Goal: Transaction & Acquisition: Download file/media

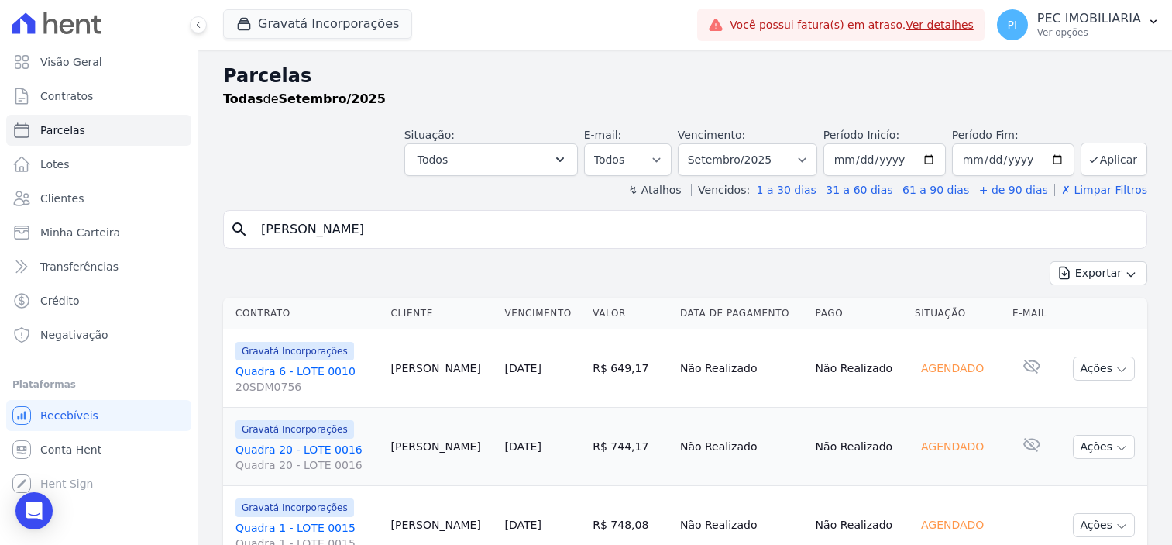
select select
click at [345, 22] on button "Gravatá Incorporações" at bounding box center [317, 23] width 189 height 29
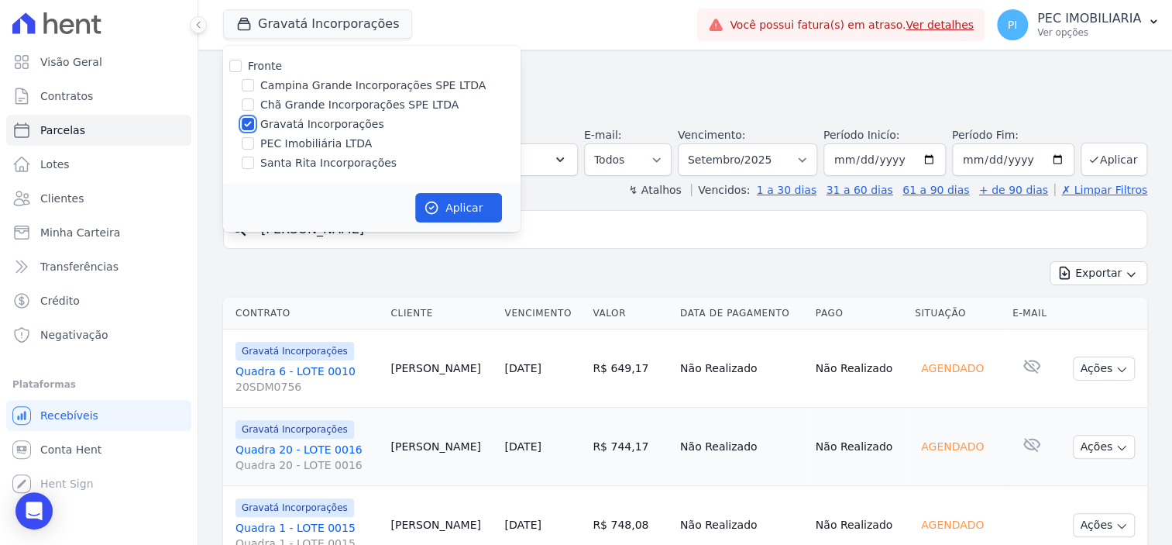
click at [249, 128] on input "Gravatá Incorporações" at bounding box center [248, 124] width 12 height 12
checkbox input "false"
click at [255, 85] on div "Campina Grande Incorporações SPE LTDA" at bounding box center [371, 85] width 297 height 16
drag, startPoint x: 244, startPoint y: 86, endPoint x: 252, endPoint y: 87, distance: 7.8
click at [245, 86] on input "Campina Grande Incorporações SPE LTDA" at bounding box center [248, 85] width 12 height 12
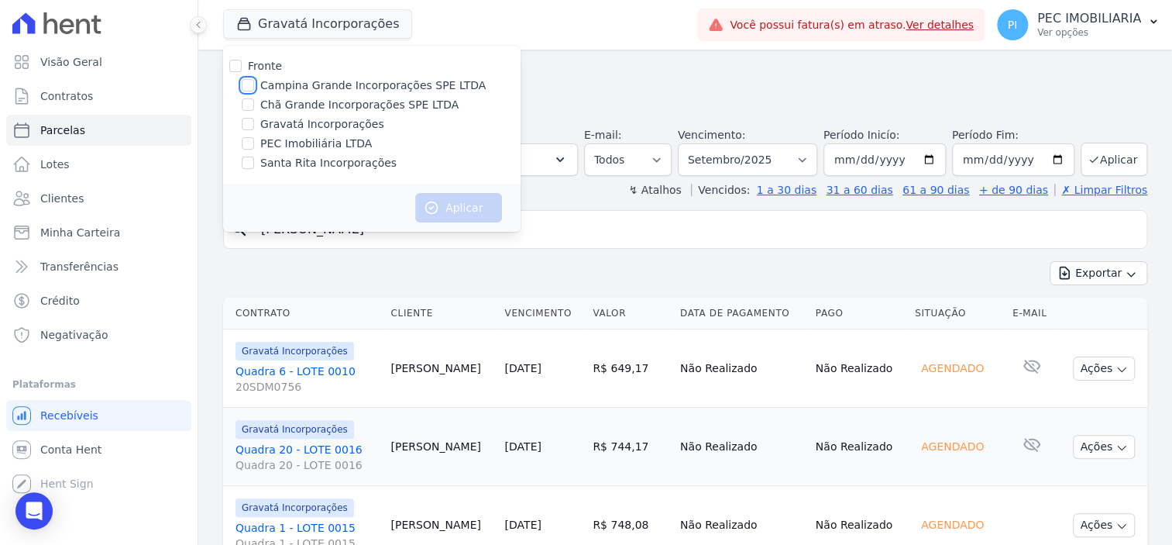
checkbox input "true"
click at [482, 206] on button "Aplicar" at bounding box center [458, 207] width 87 height 29
select select
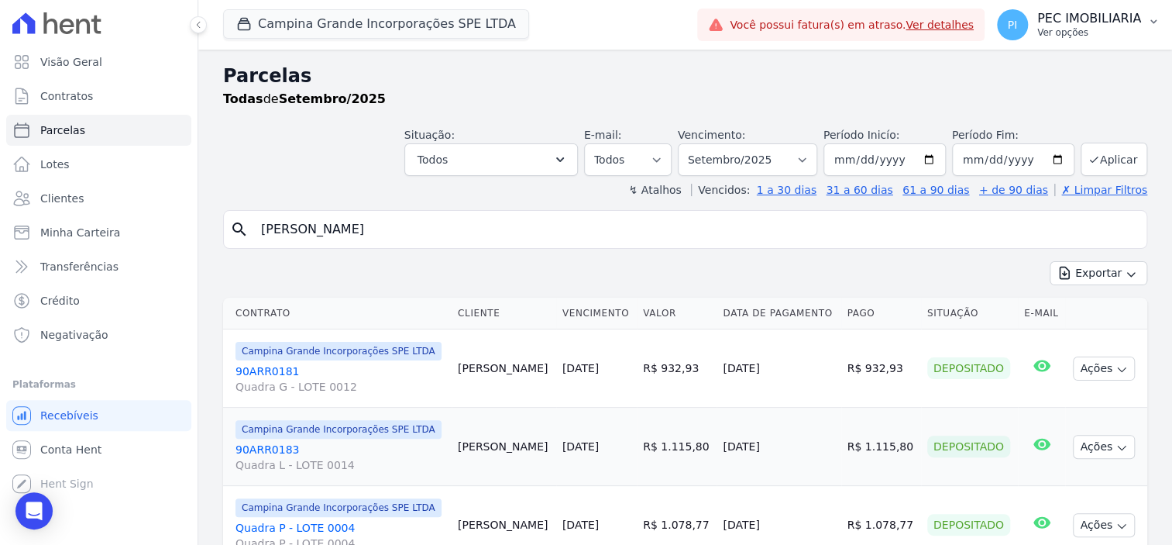
click at [1088, 25] on p "PEC IMOBILIARIA" at bounding box center [1089, 18] width 104 height 15
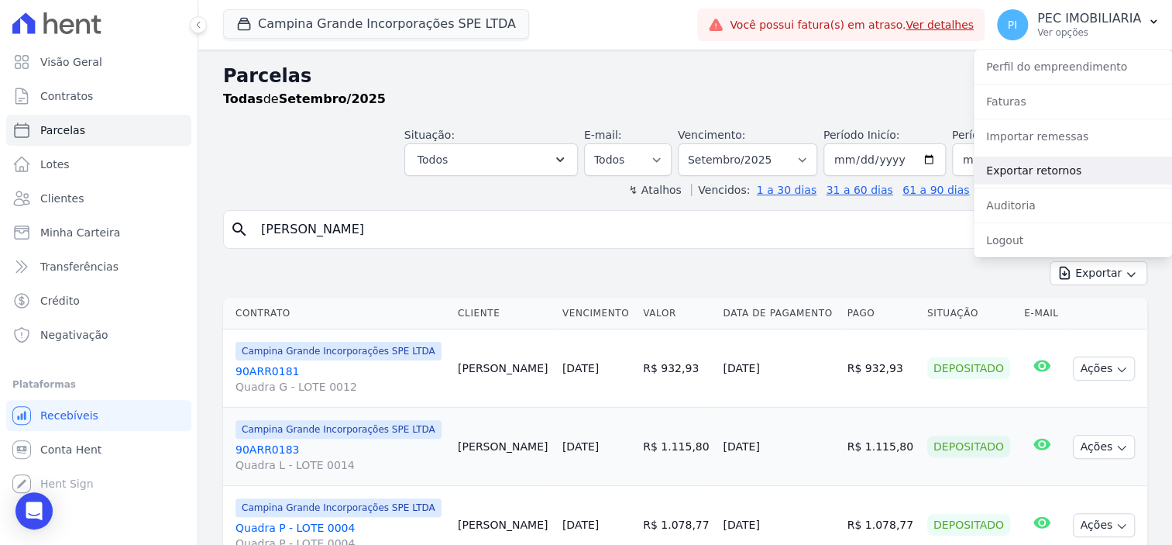
click at [1057, 169] on link "Exportar retornos" at bounding box center [1073, 170] width 198 height 28
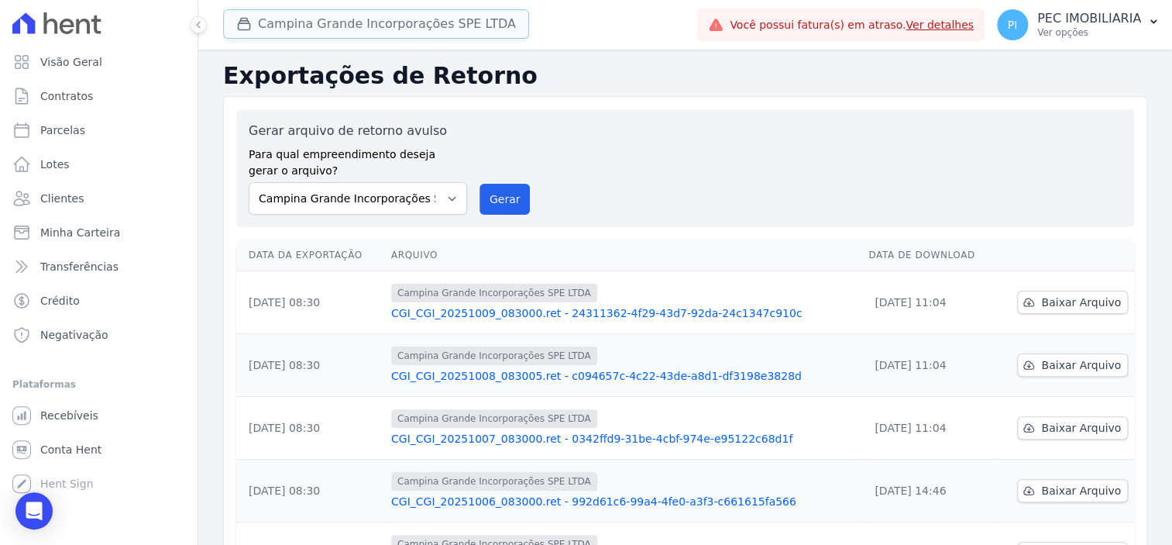
click at [326, 26] on button "Campina Grande Incorporações SPE LTDA" at bounding box center [376, 23] width 306 height 29
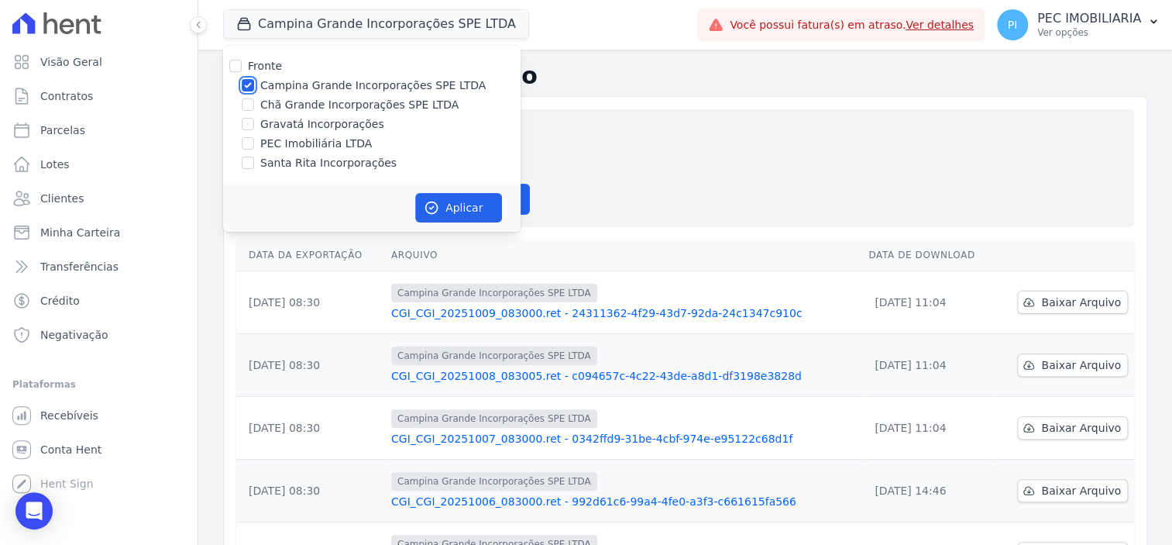
drag, startPoint x: 247, startPoint y: 85, endPoint x: 246, endPoint y: 100, distance: 14.8
click at [246, 85] on input "Campina Grande Incorporações SPE LTDA" at bounding box center [248, 85] width 12 height 12
checkbox input "false"
click at [246, 108] on input "Chã Grande Incorporações SPE LTDA" at bounding box center [248, 104] width 12 height 12
checkbox input "true"
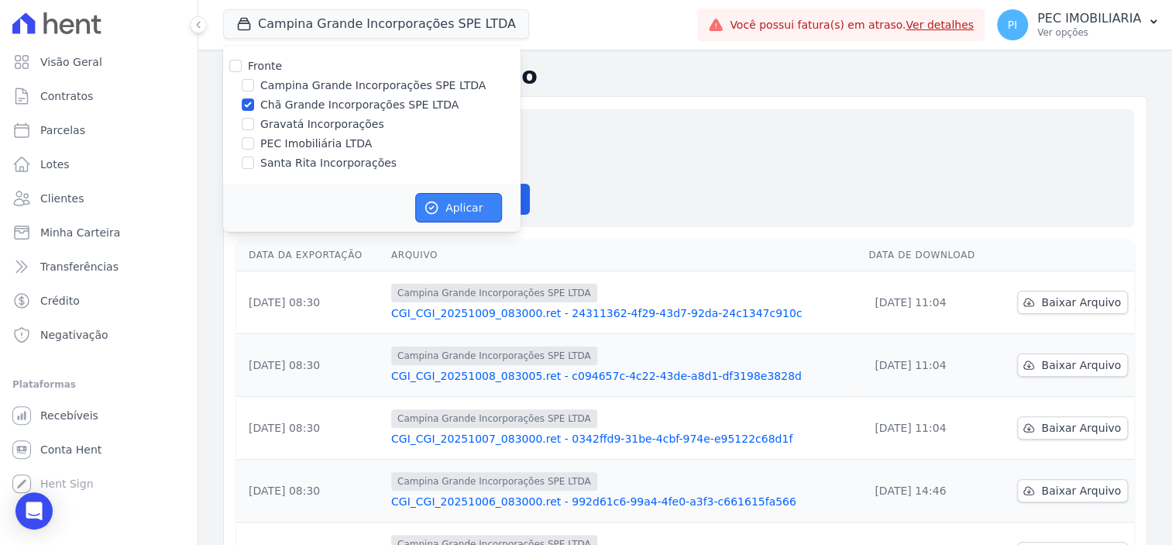
click at [457, 193] on button "Aplicar" at bounding box center [458, 207] width 87 height 29
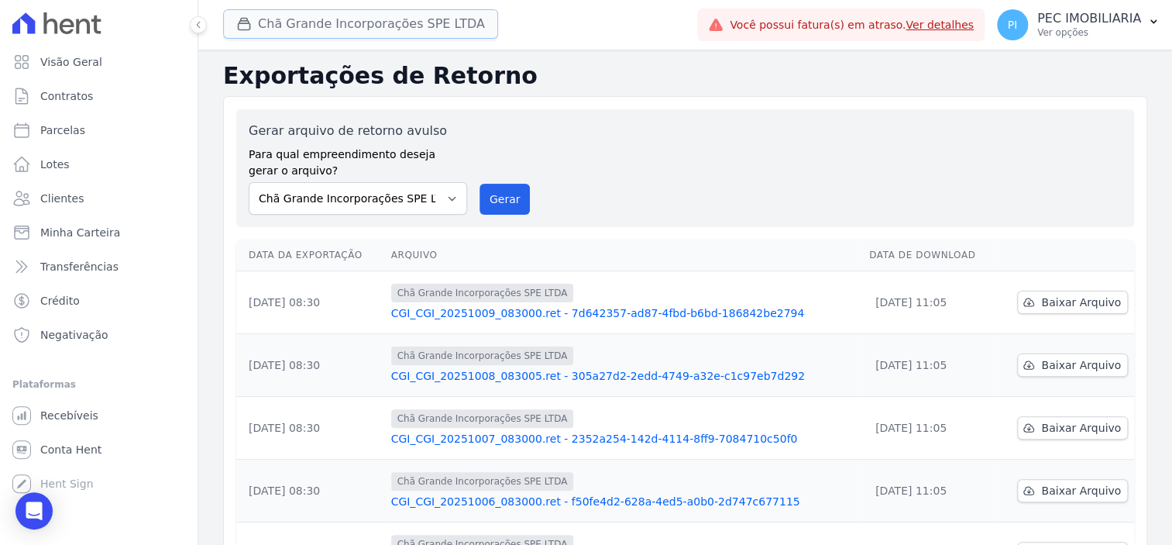
click at [334, 27] on button "Chã Grande Incorporações SPE LTDA" at bounding box center [360, 23] width 275 height 29
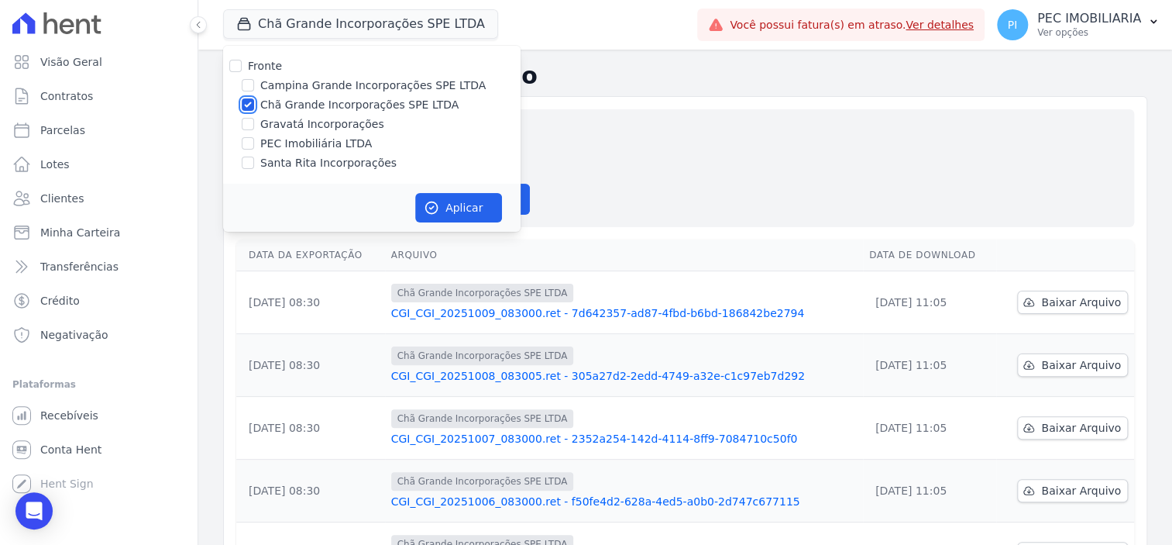
click at [252, 106] on input "Chã Grande Incorporações SPE LTDA" at bounding box center [248, 104] width 12 height 12
checkbox input "false"
click at [252, 117] on div at bounding box center [248, 123] width 12 height 15
click at [253, 125] on input "Gravatá Incorporações" at bounding box center [248, 124] width 12 height 12
checkbox input "true"
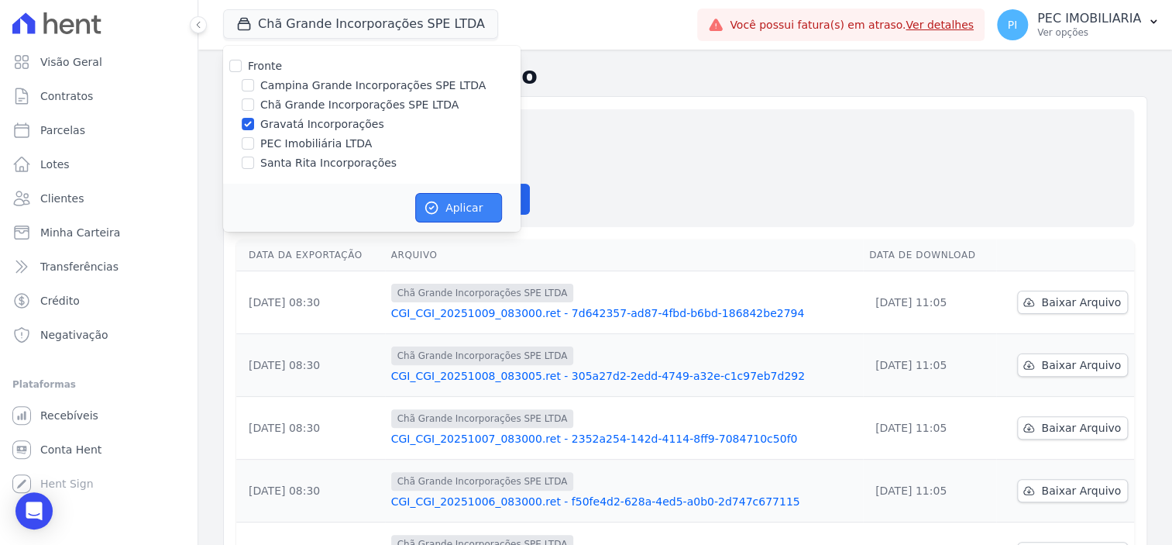
click at [478, 202] on button "Aplicar" at bounding box center [458, 207] width 87 height 29
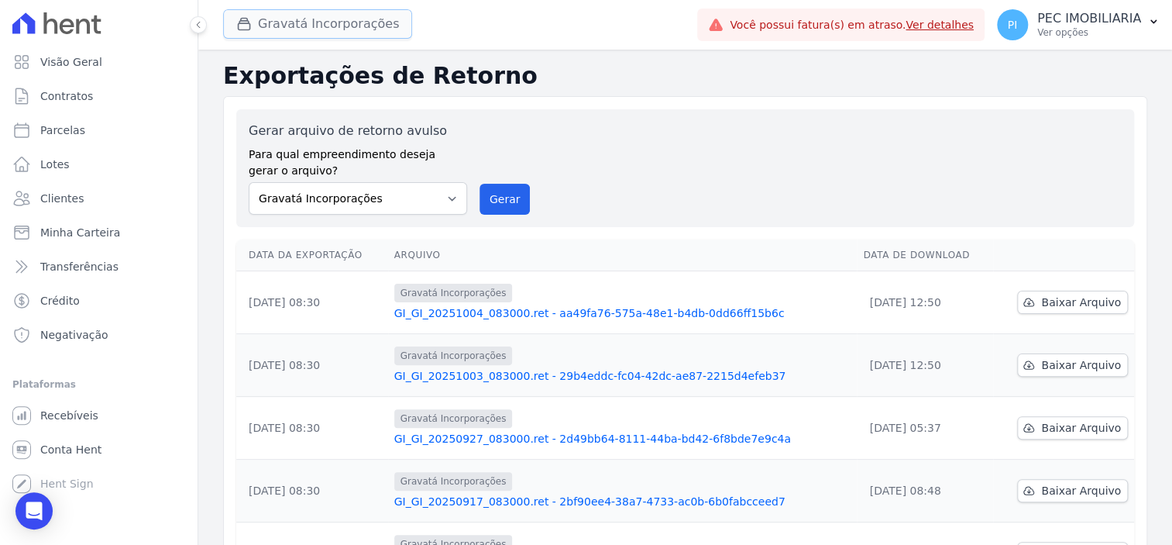
click at [337, 30] on button "Gravatá Incorporações" at bounding box center [317, 23] width 189 height 29
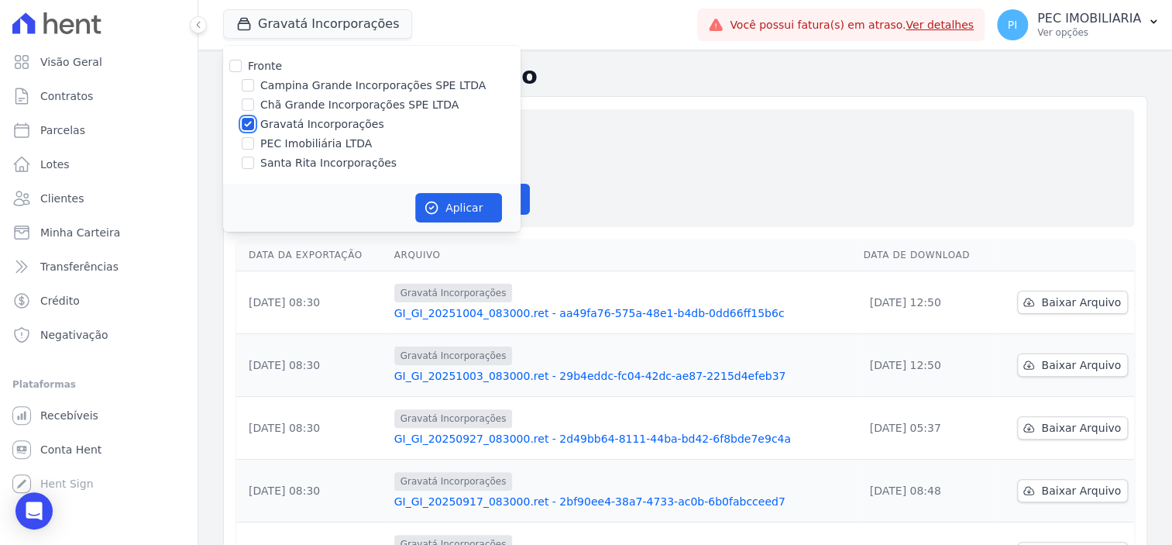
drag, startPoint x: 252, startPoint y: 125, endPoint x: 251, endPoint y: 149, distance: 23.3
click at [252, 125] on input "Gravatá Incorporações" at bounding box center [248, 124] width 12 height 12
checkbox input "false"
click at [250, 164] on input "Santa Rita Incorporações" at bounding box center [248, 162] width 12 height 12
checkbox input "true"
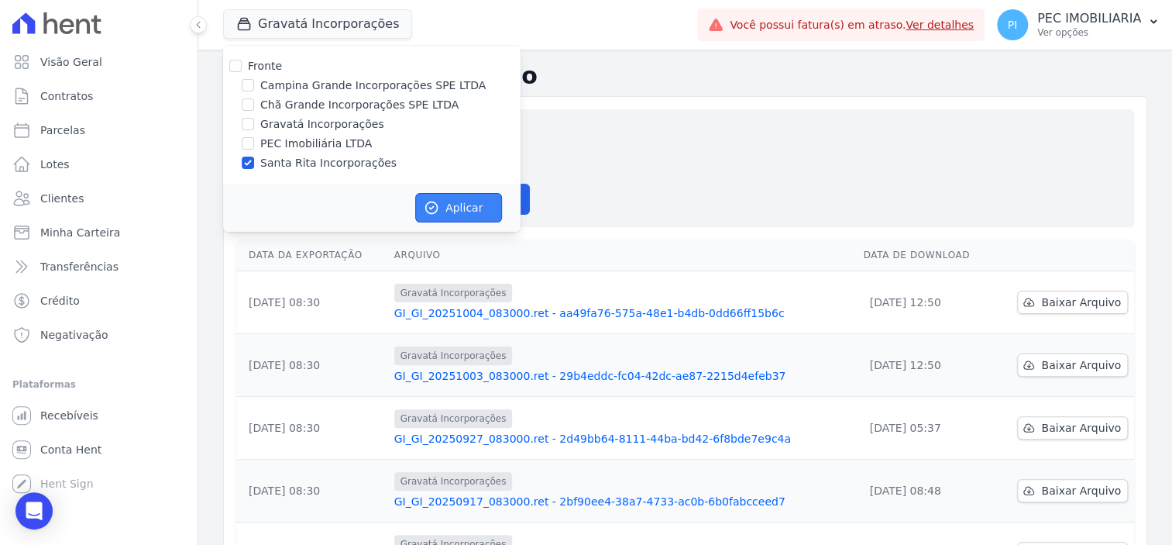
click at [438, 203] on icon "button" at bounding box center [431, 207] width 15 height 15
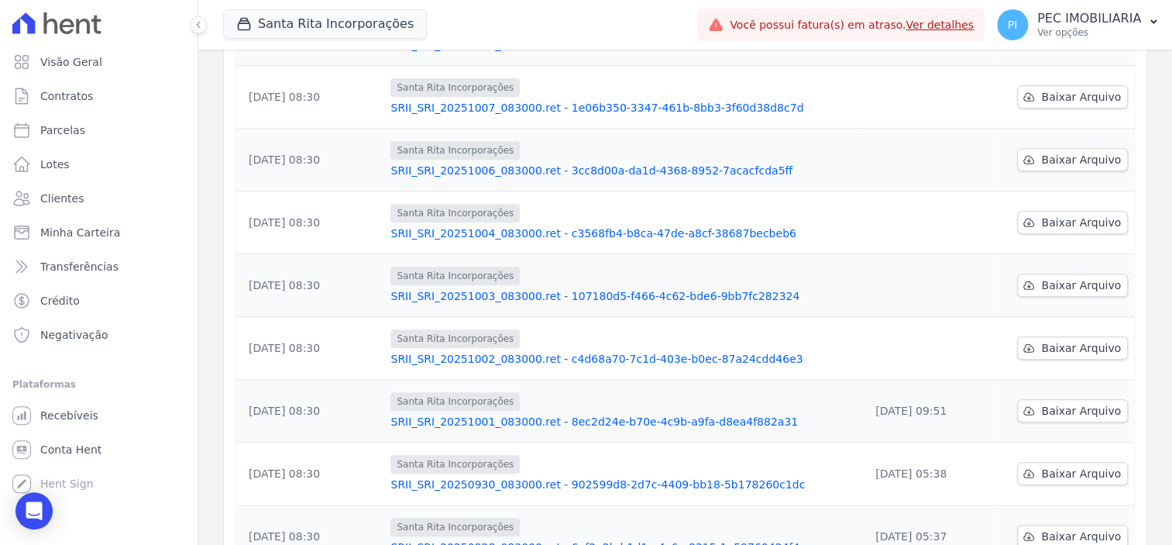
scroll to position [387, 0]
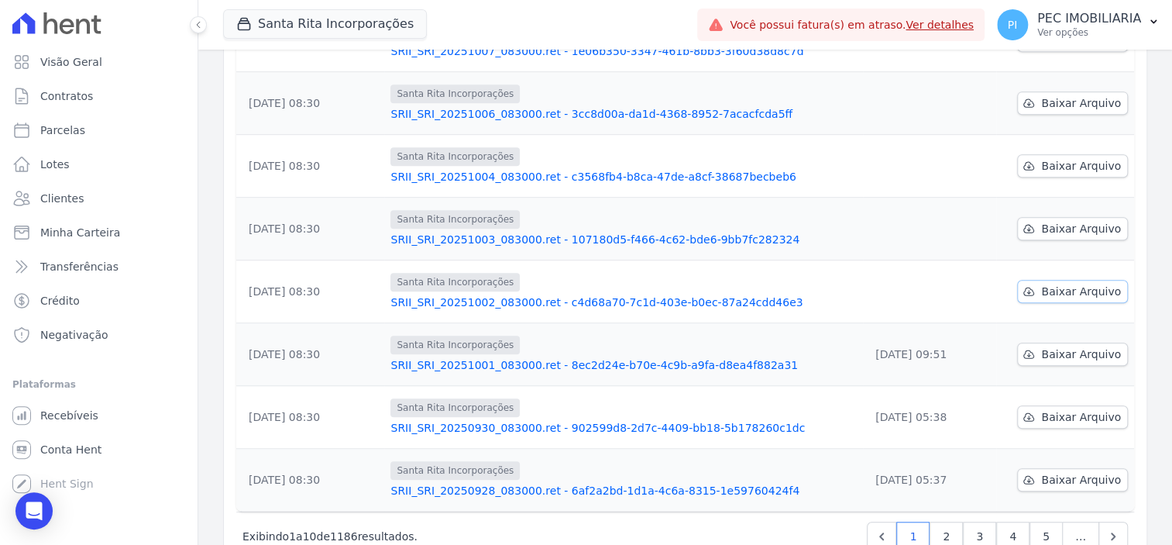
click at [1065, 288] on span "Baixar Arquivo" at bounding box center [1081, 291] width 80 height 15
click at [1074, 217] on link "Baixar Arquivo" at bounding box center [1072, 228] width 111 height 23
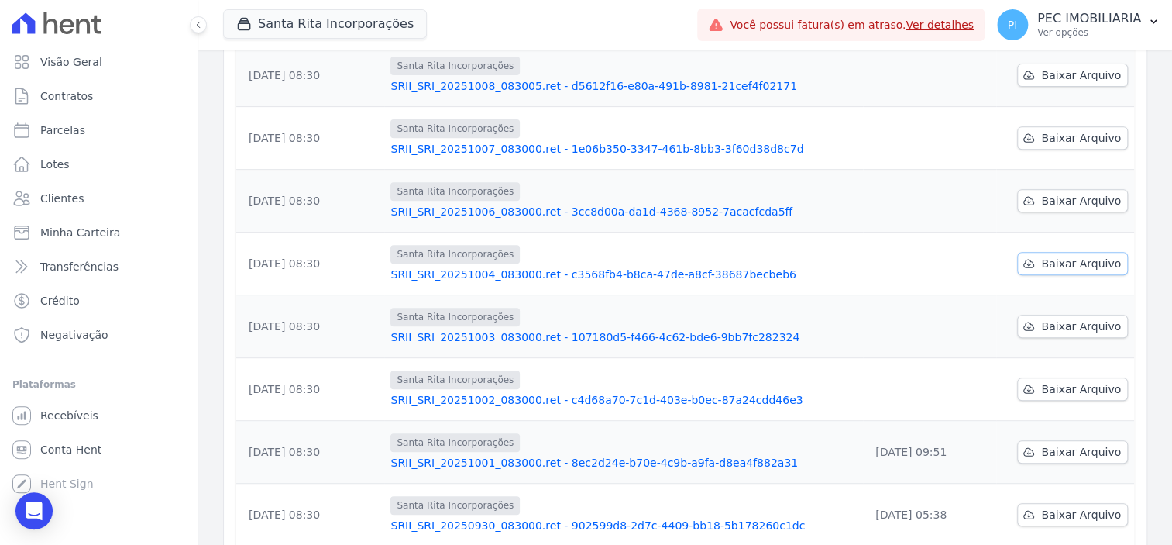
click at [1033, 259] on link "Baixar Arquivo" at bounding box center [1072, 263] width 111 height 23
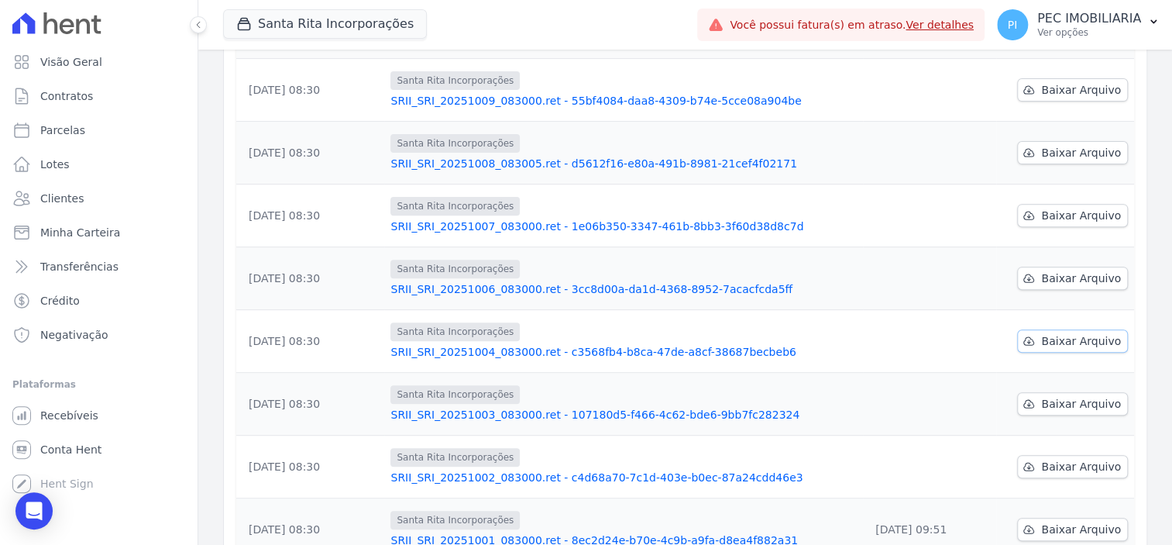
scroll to position [97, 0]
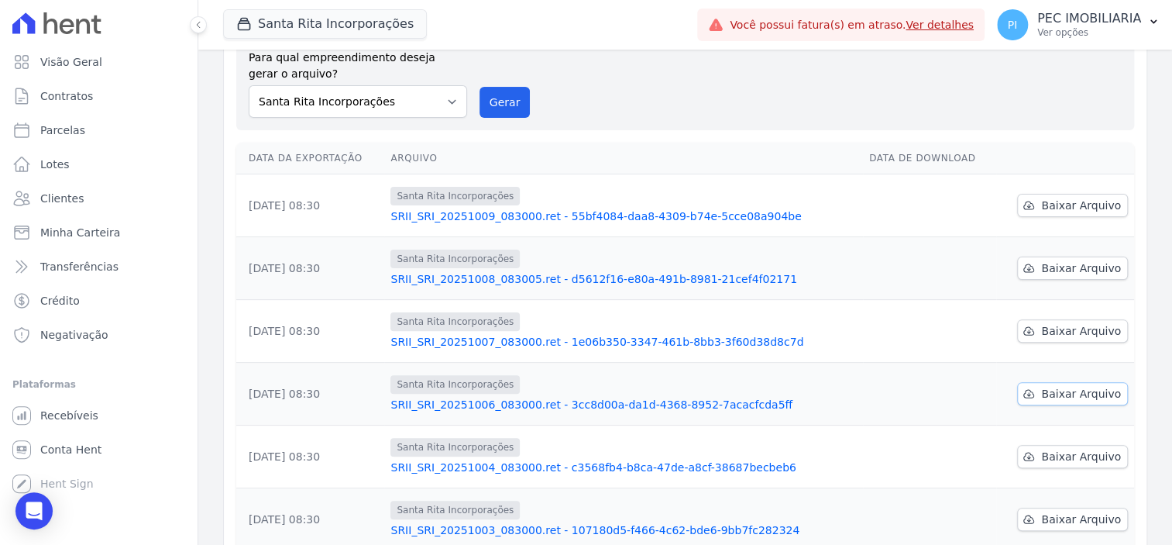
click at [1065, 390] on span "Baixar Arquivo" at bounding box center [1081, 393] width 80 height 15
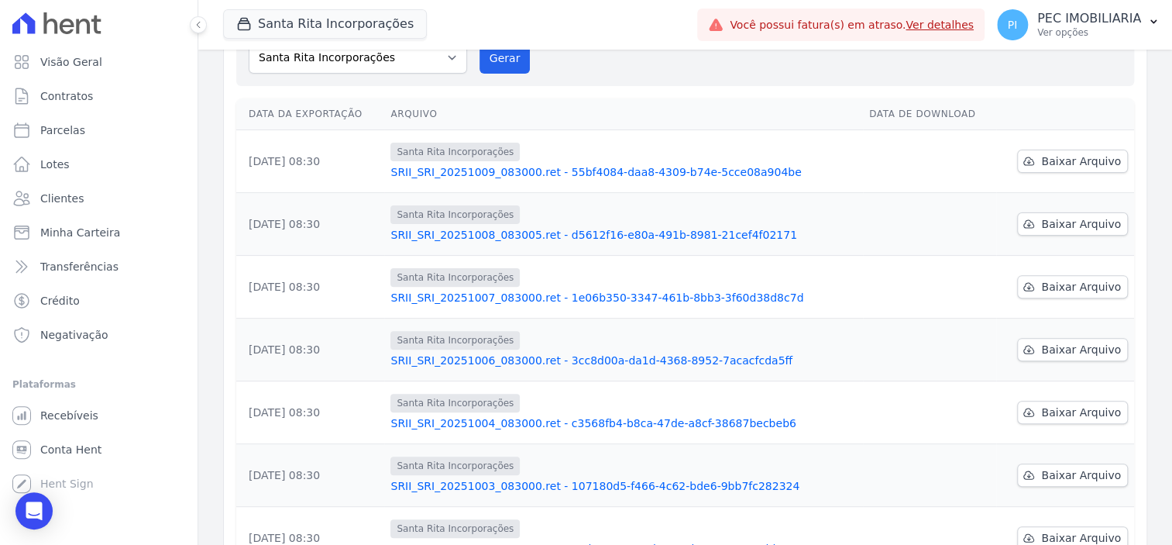
scroll to position [140, 0]
click at [1041, 284] on span "Baixar Arquivo" at bounding box center [1081, 287] width 80 height 15
click at [1081, 224] on span "Baixar Arquivo" at bounding box center [1081, 224] width 80 height 15
click at [1067, 154] on span "Baixar Arquivo" at bounding box center [1081, 161] width 80 height 15
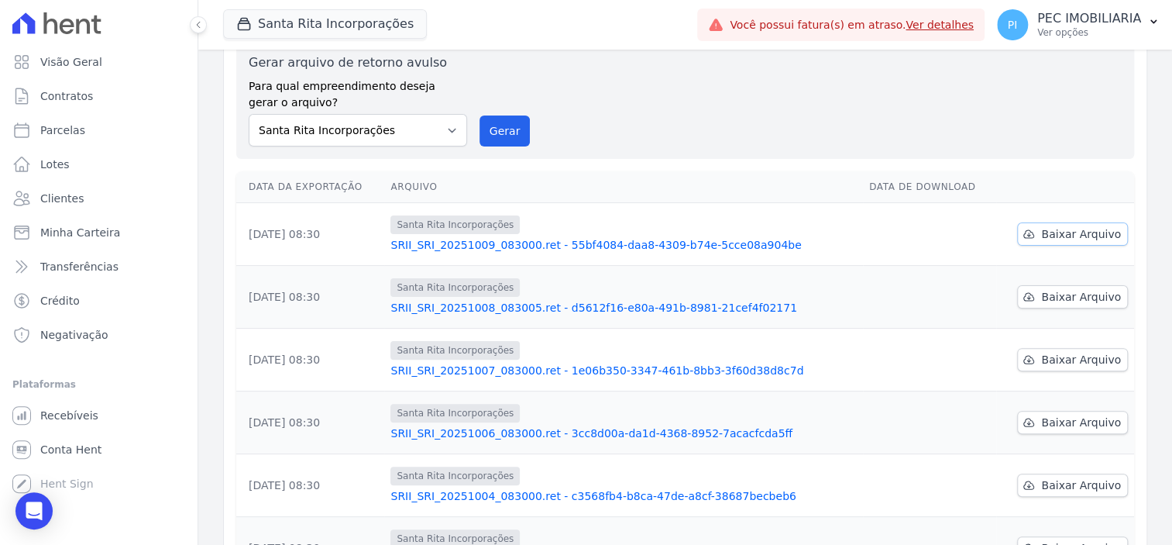
scroll to position [0, 0]
